Goal: Information Seeking & Learning: Learn about a topic

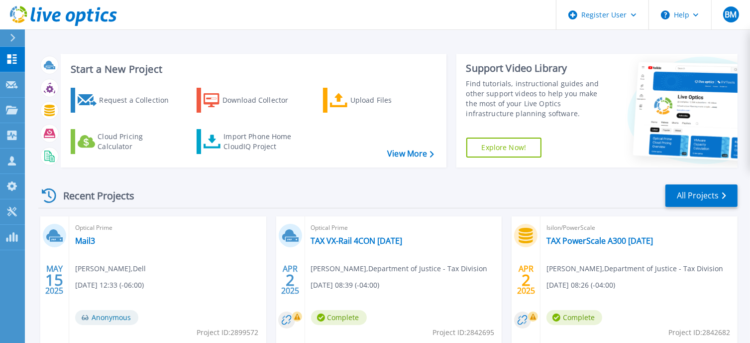
drag, startPoint x: 65, startPoint y: 193, endPoint x: 135, endPoint y: 198, distance: 69.9
click at [135, 198] on div "Recent Projects" at bounding box center [93, 195] width 110 height 24
click at [179, 195] on div "Recent Projects All Projects" at bounding box center [388, 195] width 700 height 25
click at [10, 107] on icon at bounding box center [12, 110] width 12 height 8
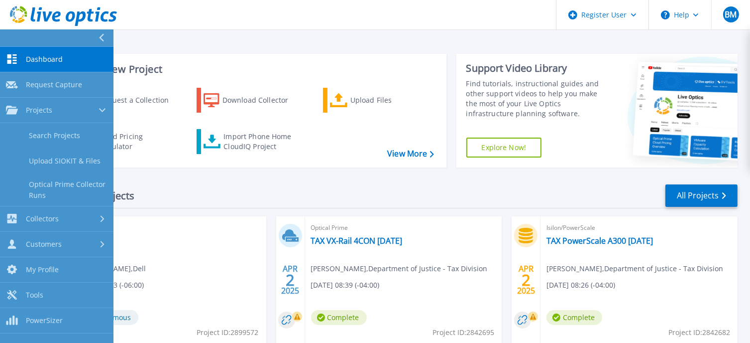
click at [233, 59] on div "Start a New Project Request a Collection Download Collector Upload Files Cloud …" at bounding box center [254, 111] width 386 height 114
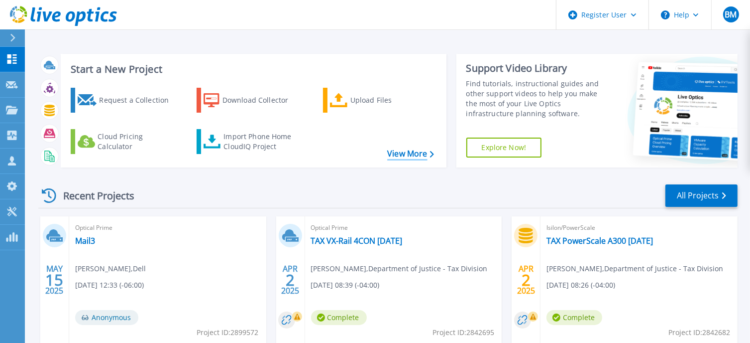
click at [409, 151] on link "View More" at bounding box center [410, 153] width 46 height 9
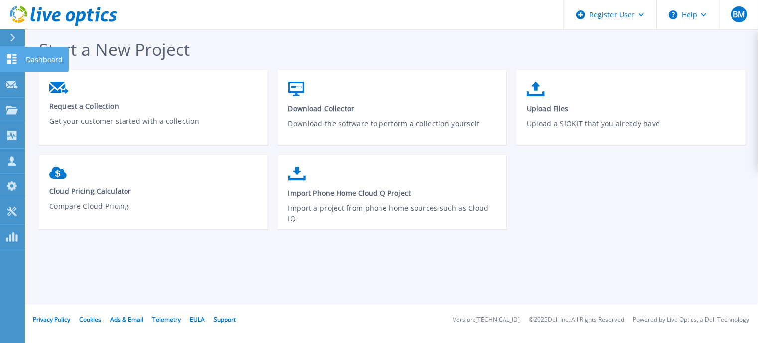
click at [18, 56] on link "Dashboard Dashboard" at bounding box center [12, 59] width 25 height 25
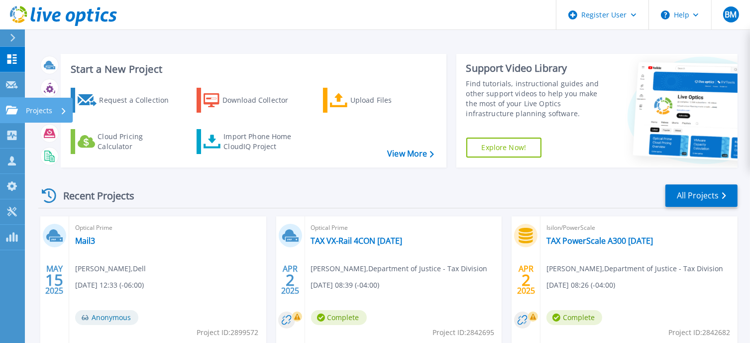
click at [38, 111] on p "Projects" at bounding box center [39, 111] width 26 height 26
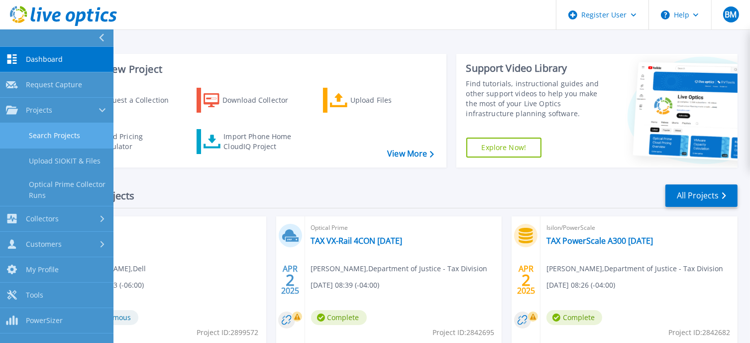
click at [53, 135] on link "Search Projects" at bounding box center [57, 135] width 114 height 25
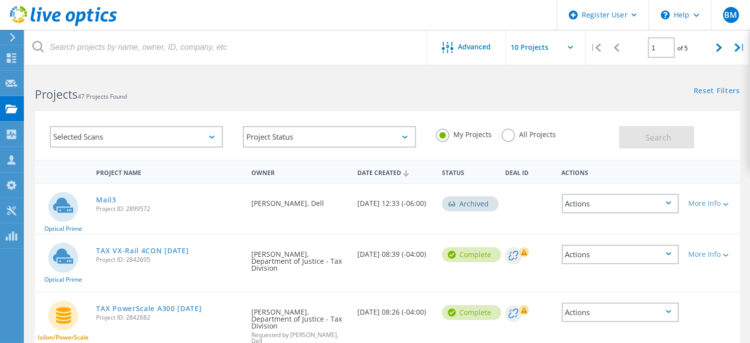
click at [122, 142] on div "Selected Scans" at bounding box center [136, 136] width 173 height 21
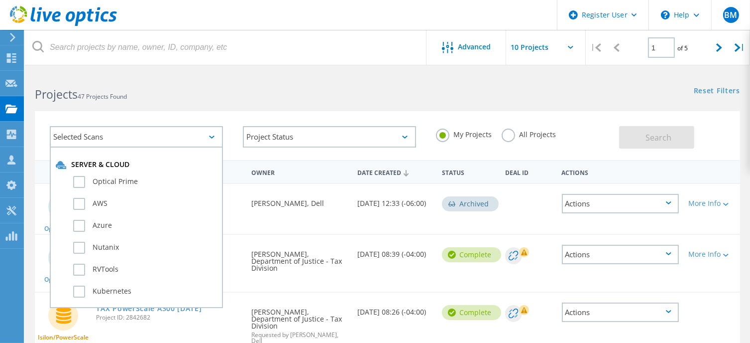
click at [122, 142] on div "Selected Scans" at bounding box center [136, 136] width 173 height 21
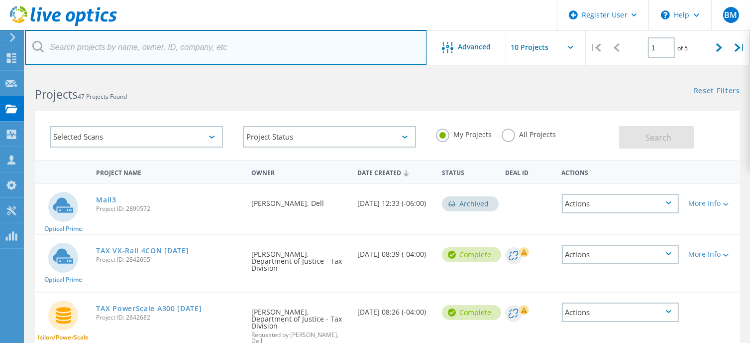
click at [131, 45] on input "text" at bounding box center [226, 47] width 402 height 35
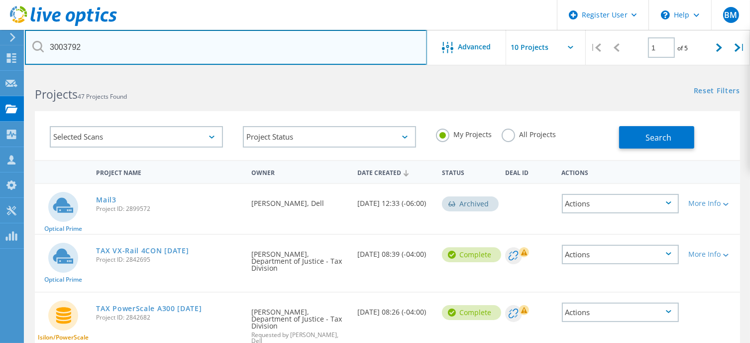
type input "3003792"
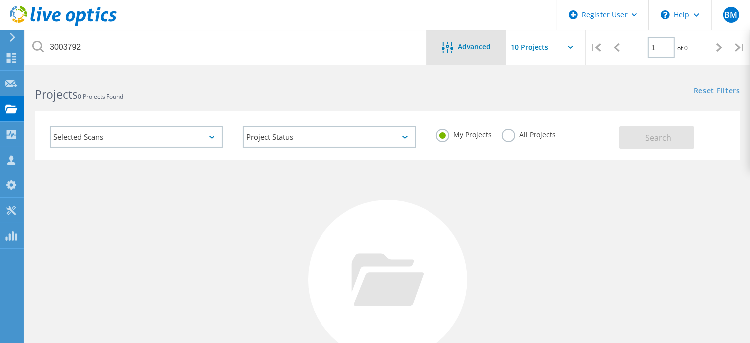
click at [476, 43] on span "Advanced" at bounding box center [475, 46] width 33 height 7
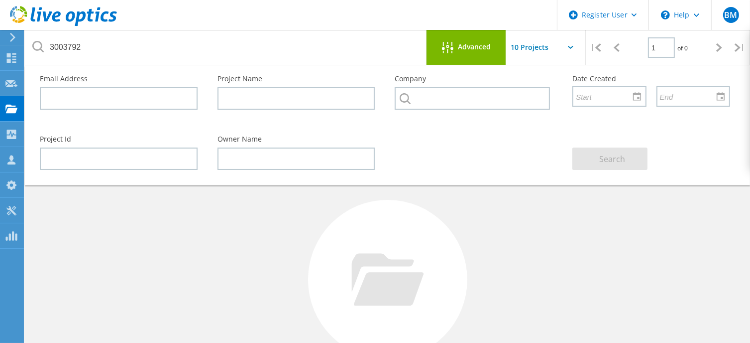
click at [478, 141] on div "Project Id Owner Name Search" at bounding box center [385, 152] width 711 height 54
click at [573, 47] on icon at bounding box center [570, 47] width 5 height 3
click at [571, 45] on input "text" at bounding box center [556, 47] width 100 height 35
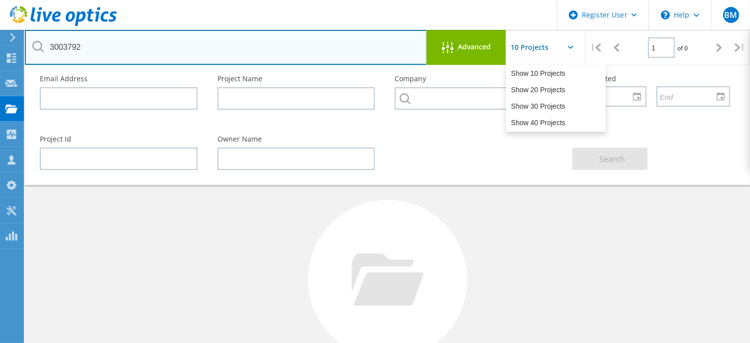
click at [380, 39] on input "3003792" at bounding box center [226, 47] width 402 height 35
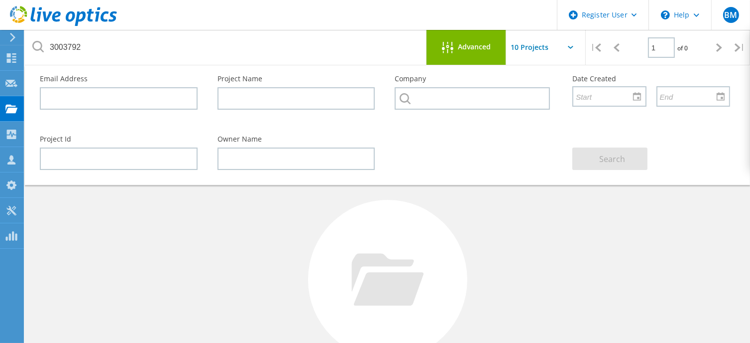
click at [492, 203] on div "No Projects Found Try refining your search." at bounding box center [388, 288] width 706 height 257
drag, startPoint x: 564, startPoint y: 233, endPoint x: 617, endPoint y: 133, distance: 112.9
click at [564, 233] on div "No Projects Found Try refining your search." at bounding box center [388, 288] width 706 height 257
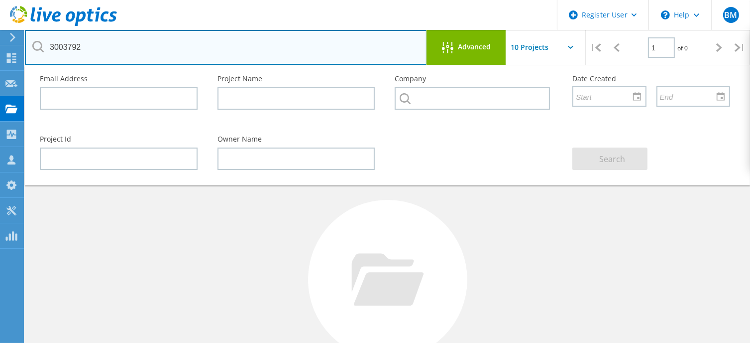
click at [80, 51] on input "3003792" at bounding box center [226, 47] width 402 height 35
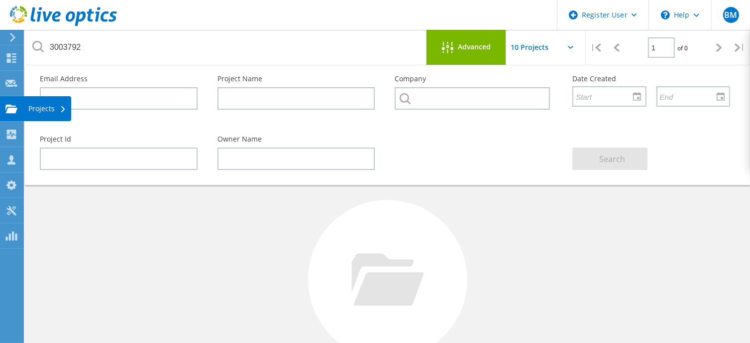
click at [12, 107] on icon at bounding box center [11, 108] width 12 height 9
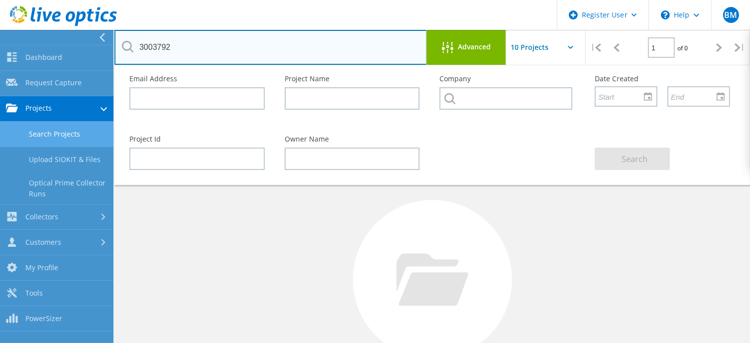
drag, startPoint x: 177, startPoint y: 49, endPoint x: 139, endPoint y: 45, distance: 37.5
click at [139, 45] on input "3003792" at bounding box center [271, 47] width 313 height 35
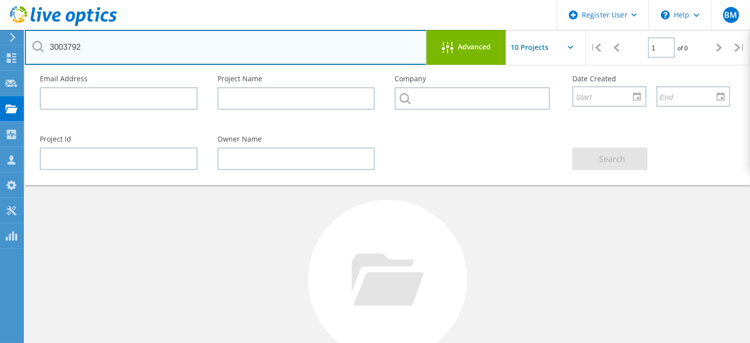
drag, startPoint x: 142, startPoint y: 45, endPoint x: 69, endPoint y: 46, distance: 73.7
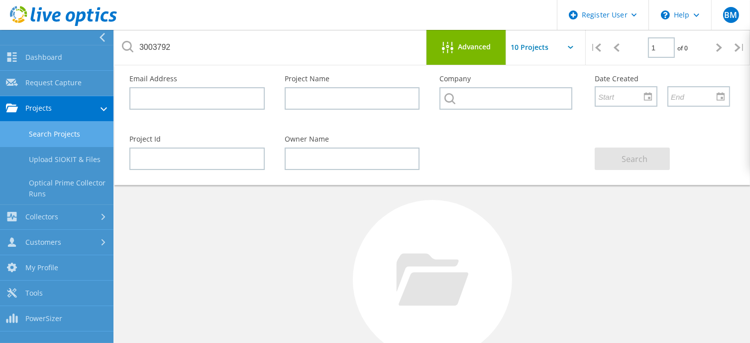
click at [56, 129] on link "Search Projects" at bounding box center [57, 133] width 114 height 25
click at [475, 46] on span "Advanced" at bounding box center [475, 46] width 33 height 7
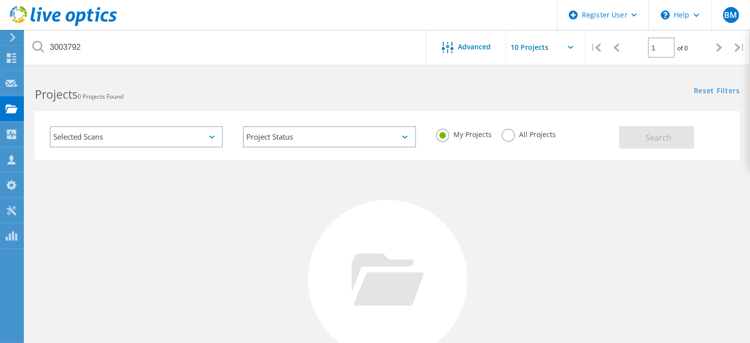
click at [118, 135] on div "Selected Scans" at bounding box center [136, 136] width 173 height 21
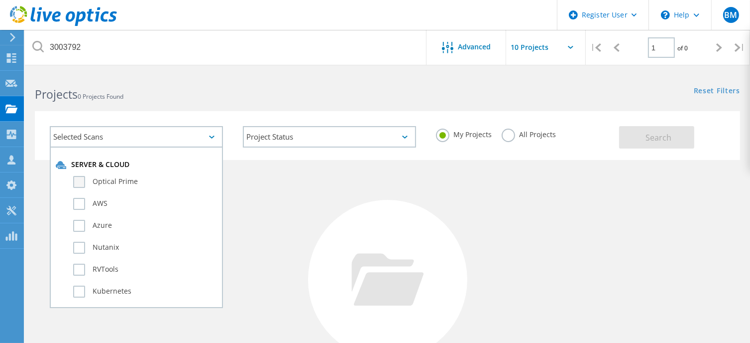
click at [76, 181] on label "Optical Prime" at bounding box center [145, 182] width 144 height 12
click at [0, 0] on input "Optical Prime" at bounding box center [0, 0] width 0 height 0
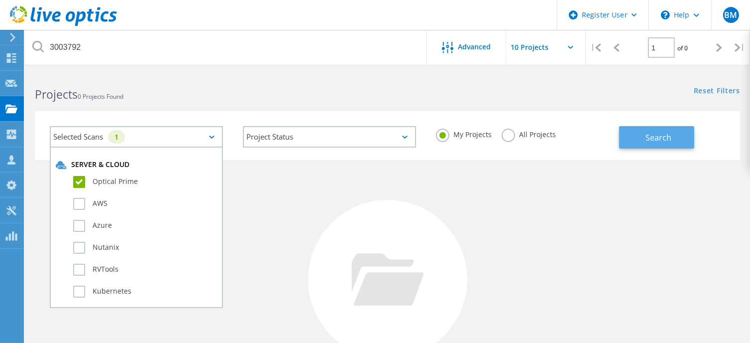
click at [669, 141] on span "Search" at bounding box center [659, 137] width 26 height 11
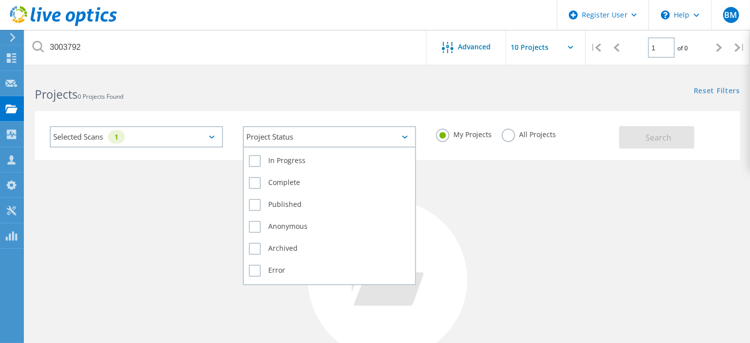
click at [403, 135] on icon at bounding box center [404, 136] width 5 height 3
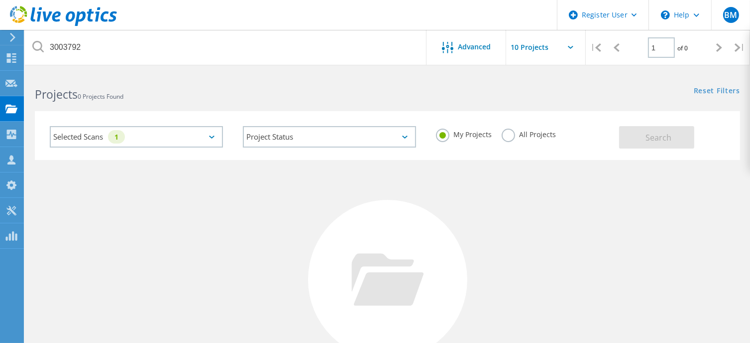
click at [509, 133] on label "All Projects" at bounding box center [529, 132] width 54 height 9
click at [0, 0] on input "All Projects" at bounding box center [0, 0] width 0 height 0
click at [631, 141] on button "Search" at bounding box center [656, 137] width 75 height 22
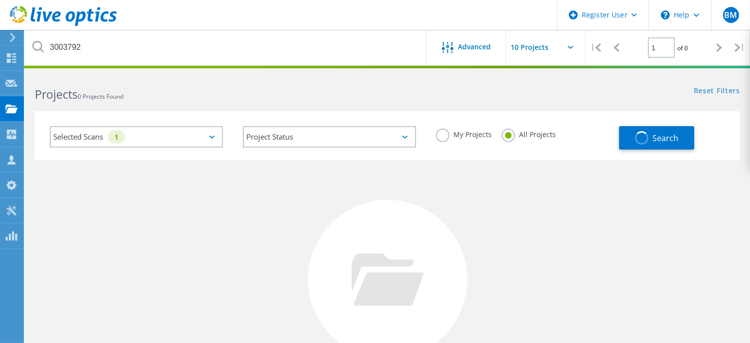
click at [102, 139] on div "Selected Scans 1" at bounding box center [136, 136] width 173 height 21
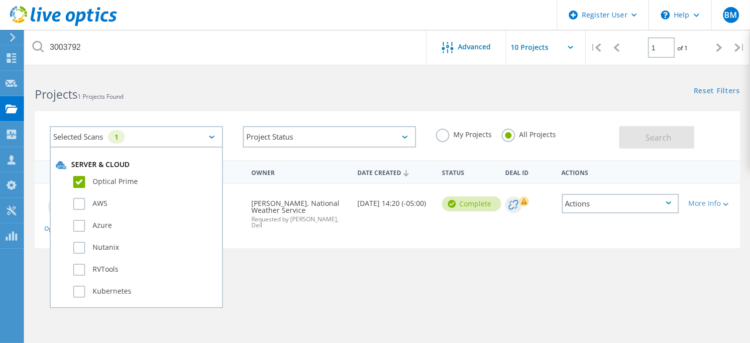
click at [325, 287] on div "Project Name Owner Date Created Status Deal Id Actions Optical Prime NOAA ROC P…" at bounding box center [388, 289] width 706 height 259
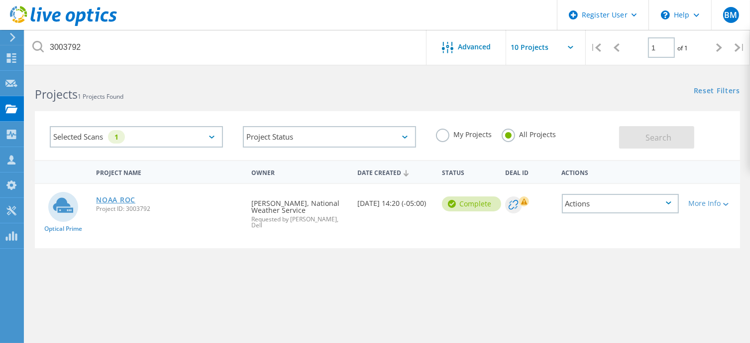
click at [111, 200] on link "NOAA ROC" at bounding box center [115, 199] width 39 height 7
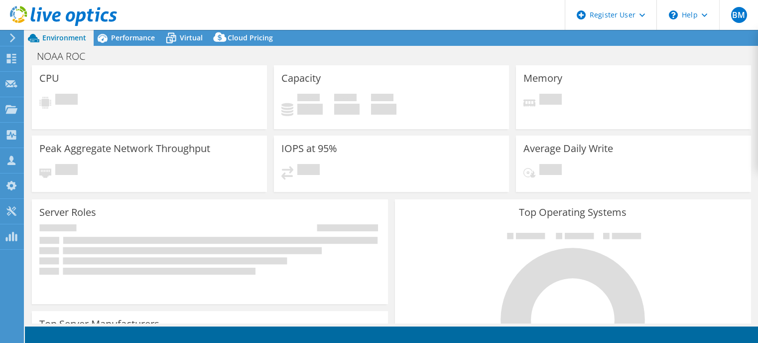
select select "USD"
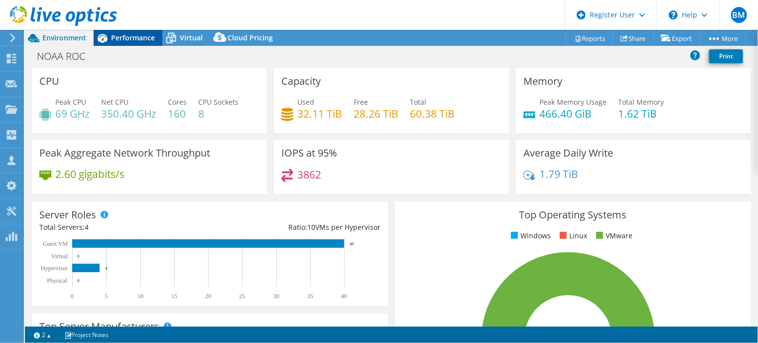
click at [127, 37] on span "Performance" at bounding box center [133, 37] width 44 height 9
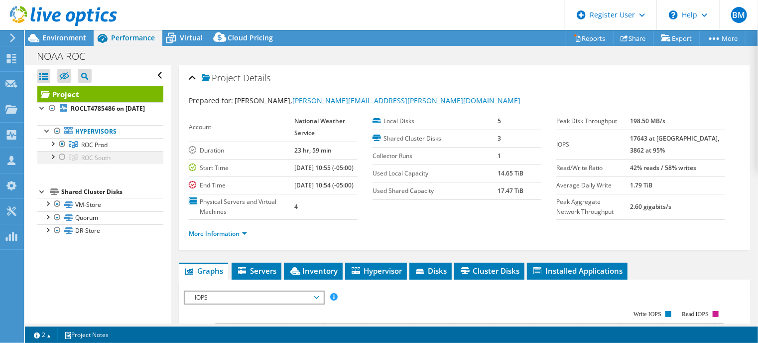
click at [60, 163] on div at bounding box center [62, 157] width 10 height 12
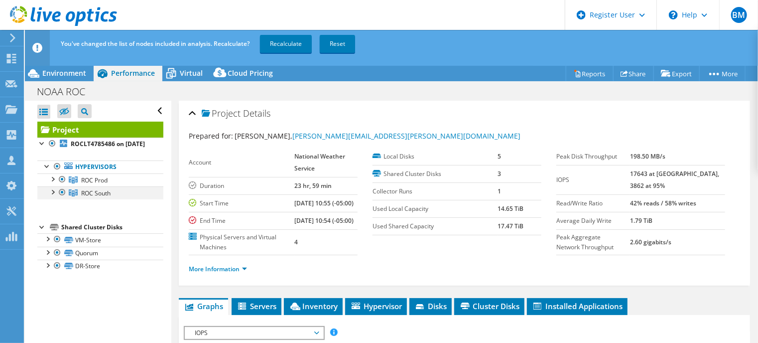
click at [61, 198] on div at bounding box center [62, 192] width 10 height 12
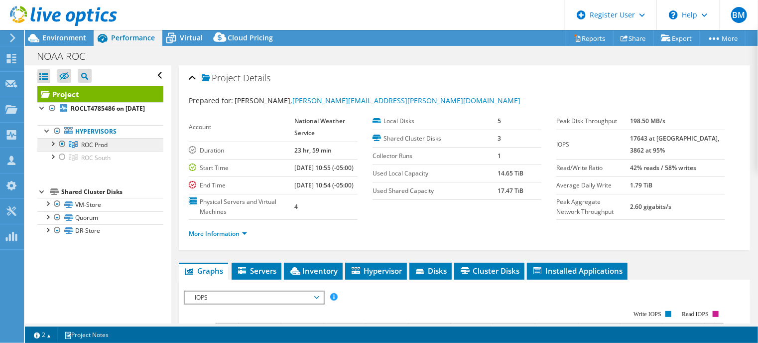
click at [98, 149] on span "ROC Prod" at bounding box center [94, 144] width 26 height 8
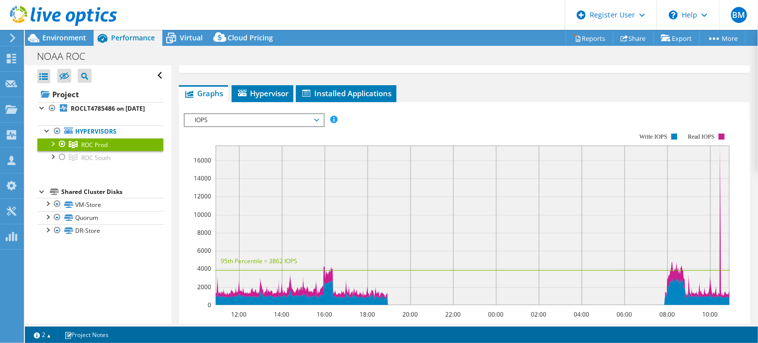
scroll to position [149, 0]
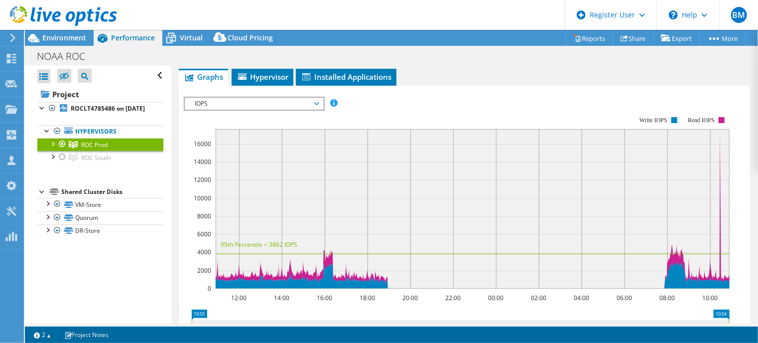
click at [301, 103] on rect at bounding box center [457, 202] width 546 height 199
click at [299, 98] on span "IOPS" at bounding box center [254, 104] width 128 height 12
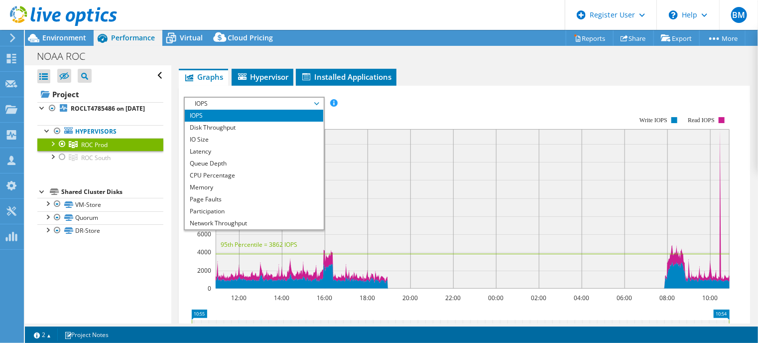
click at [392, 103] on rect at bounding box center [457, 202] width 546 height 199
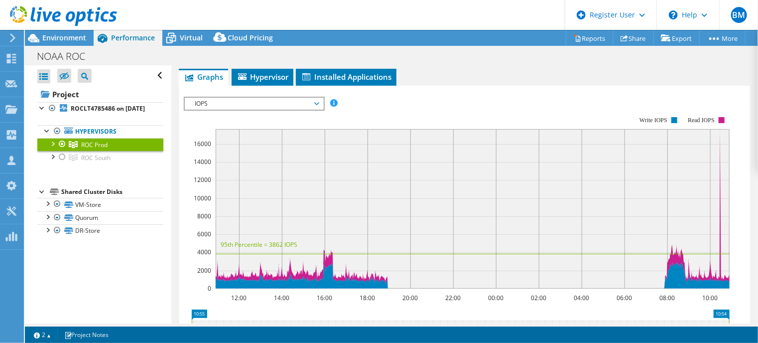
scroll to position [0, 0]
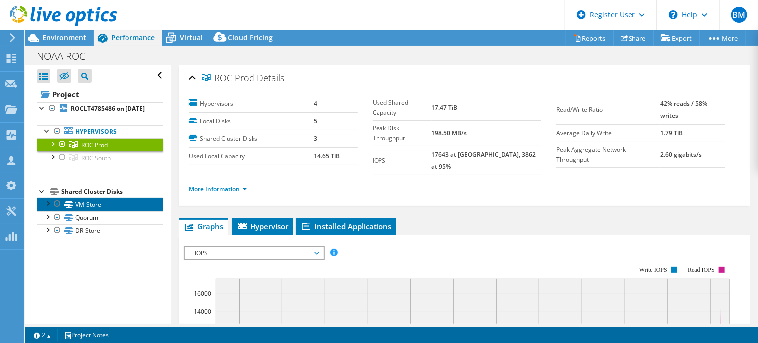
click at [82, 211] on link "VM-Store" at bounding box center [100, 204] width 126 height 13
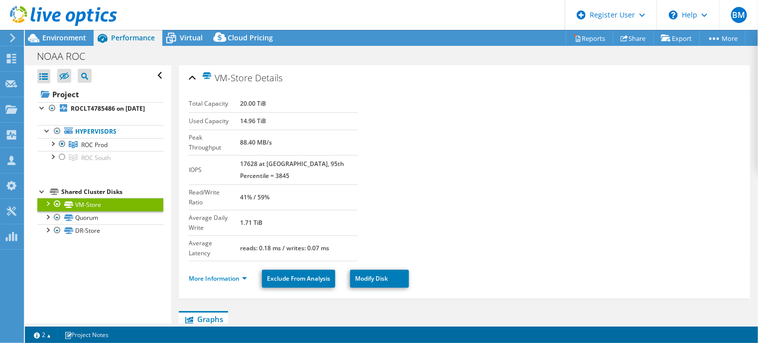
drag, startPoint x: 253, startPoint y: 123, endPoint x: 283, endPoint y: 124, distance: 29.9
click at [283, 124] on tr "Used Capacity 14.96 TiB" at bounding box center [273, 120] width 169 height 17
click at [88, 224] on link "Quorum" at bounding box center [100, 217] width 126 height 13
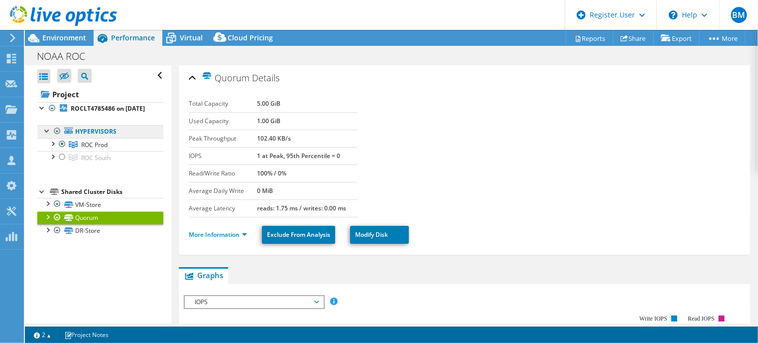
click at [92, 138] on link "Hypervisors" at bounding box center [100, 131] width 126 height 13
click at [87, 149] on span "ROC Prod" at bounding box center [94, 144] width 26 height 8
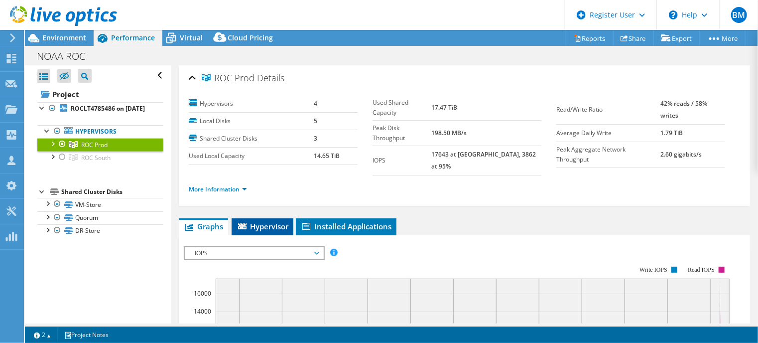
click at [251, 221] on span "Hypervisor" at bounding box center [263, 226] width 52 height 10
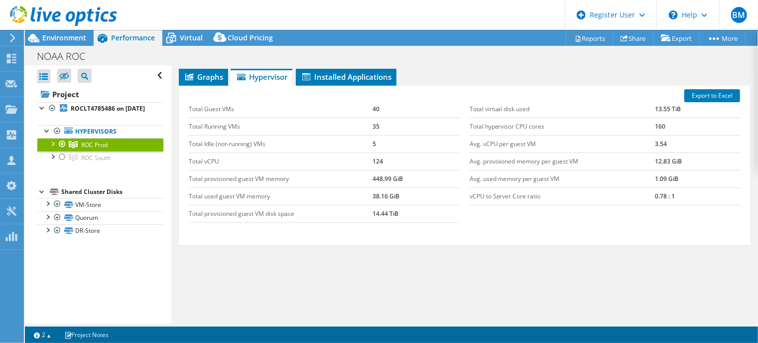
scroll to position [100, 0]
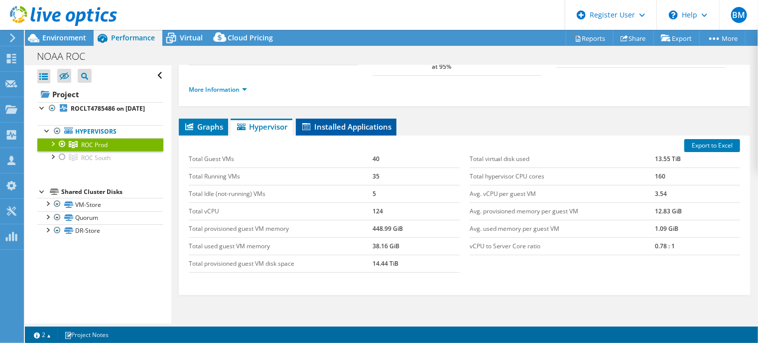
click at [361, 121] on span "Installed Applications" at bounding box center [346, 126] width 91 height 10
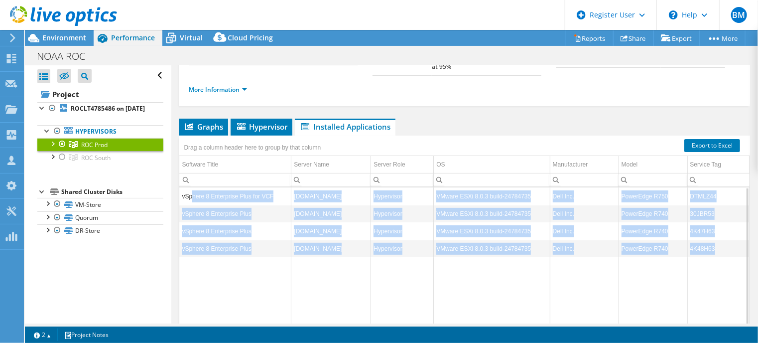
drag, startPoint x: 192, startPoint y: 187, endPoint x: 239, endPoint y: 248, distance: 77.5
click at [239, 248] on tbody "vSphere 8 Enterprise Plus for VCF [DOMAIN_NAME] Hypervisor VMware ESXi 8.0.3 bu…" at bounding box center [464, 266] width 570 height 159
click at [263, 260] on td "Data grid" at bounding box center [235, 302] width 112 height 90
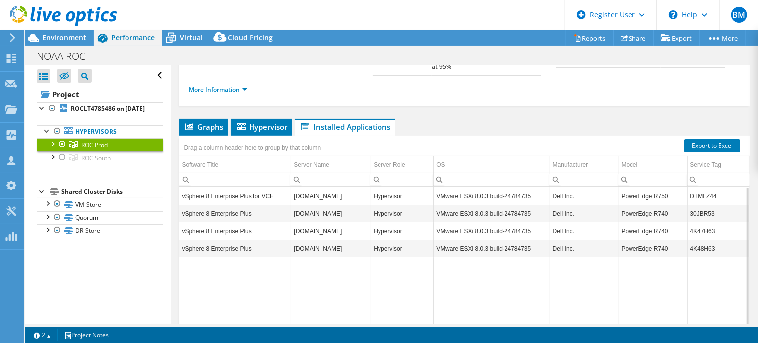
click at [94, 149] on span "ROC Prod" at bounding box center [94, 144] width 26 height 8
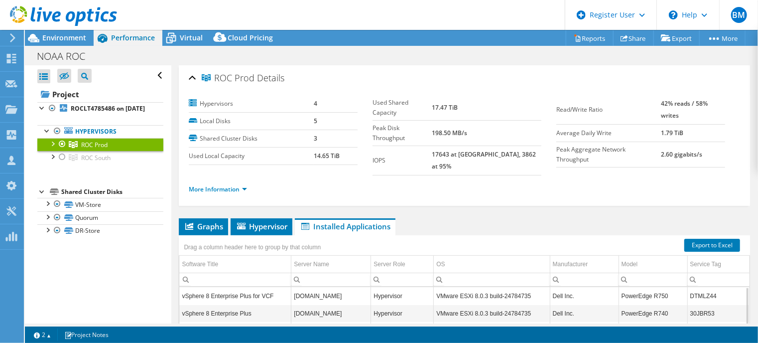
scroll to position [0, 0]
click at [191, 75] on div "ROC Prod Details" at bounding box center [464, 78] width 551 height 21
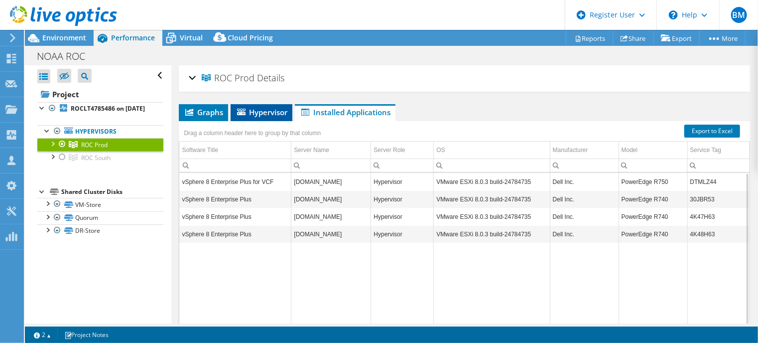
click at [267, 113] on span "Hypervisor" at bounding box center [262, 112] width 52 height 10
